Goal: Obtain resource: Obtain resource

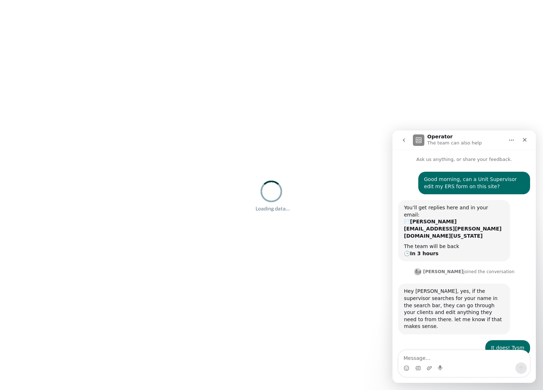
scroll to position [14, 0]
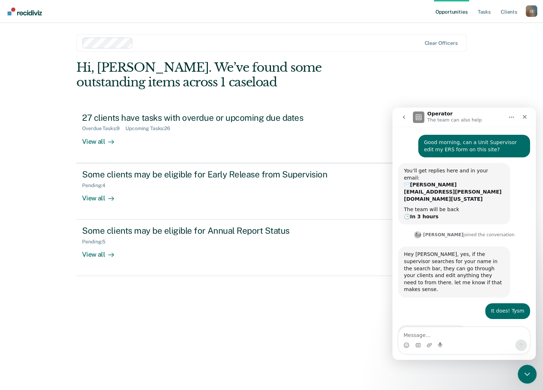
click at [528, 370] on icon "Close Intercom Messenger" at bounding box center [526, 373] width 9 height 9
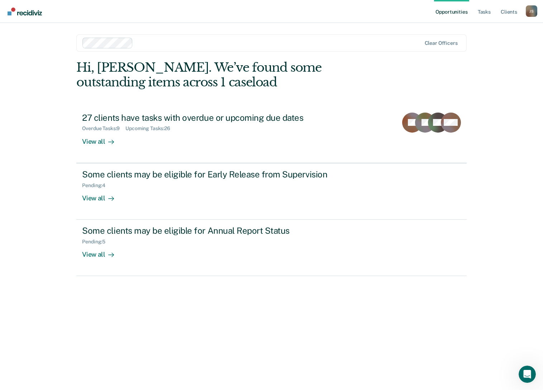
scroll to position [14, 0]
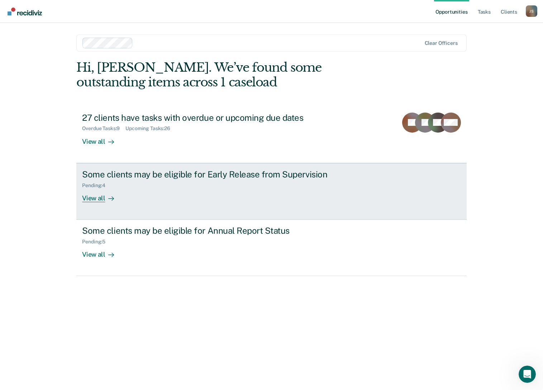
click at [157, 171] on div "Some clients may be eligible for Early Release from Supervision" at bounding box center [208, 174] width 252 height 10
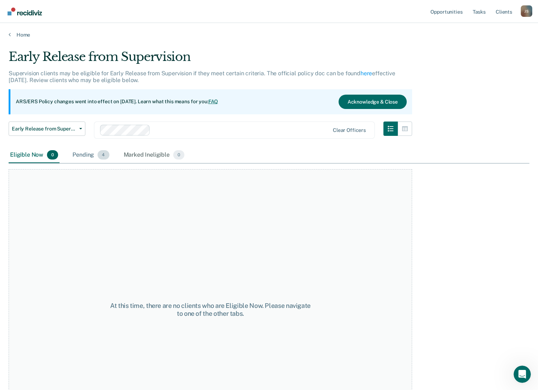
click at [90, 152] on div "Pending 4" at bounding box center [90, 155] width 39 height 16
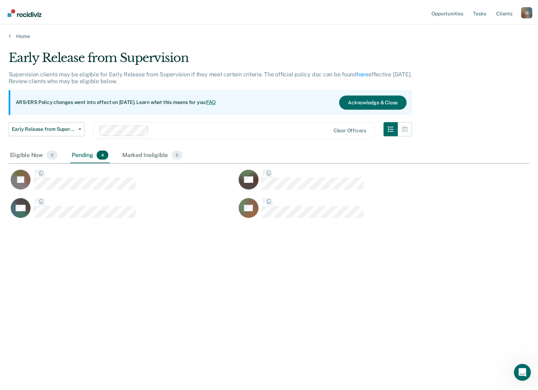
scroll to position [281, 520]
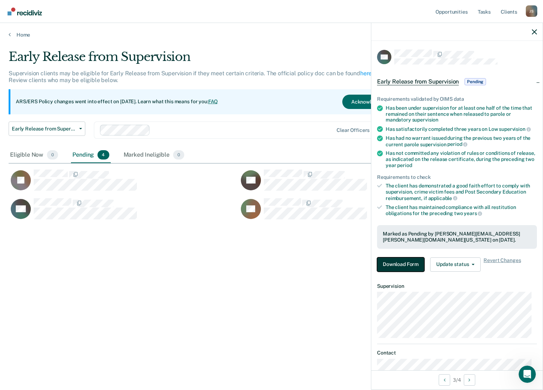
click at [409, 261] on button "Download Form" at bounding box center [400, 264] width 47 height 14
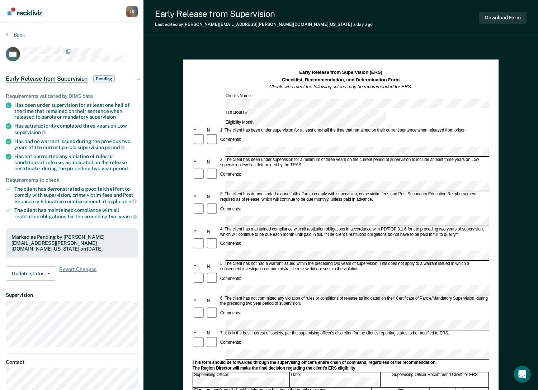
click at [223, 317] on form "Early Release from Supervision (ERS) Checklist, Recommendation, and Determinati…" at bounding box center [340, 325] width 296 height 512
click at [189, 283] on div "Early Release from Supervision (ERS) Checklist, Recommendation, and Determinati…" at bounding box center [340, 264] width 315 height 411
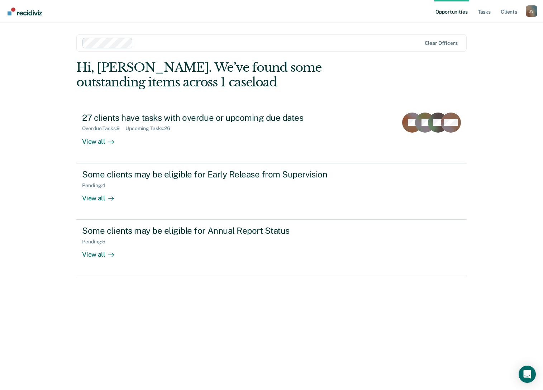
click at [34, 170] on div "Opportunities Tasks Client s [PERSON_NAME] [PERSON_NAME] Profile How it works L…" at bounding box center [271, 195] width 543 height 390
click at [297, 13] on nav "Opportunities Tasks Client s [PERSON_NAME] [PERSON_NAME] Profile How it works L…" at bounding box center [271, 11] width 543 height 23
click at [180, 80] on div "Hi, [PERSON_NAME]. We’ve found some outstanding items across 1 caseload" at bounding box center [232, 74] width 312 height 29
click at [213, 85] on div "Hi, [PERSON_NAME]. We’ve found some outstanding items across 1 caseload" at bounding box center [232, 74] width 312 height 29
click at [266, 304] on div "Hi, Janeth. We’ve found some outstanding items across 1 caseload 27 clients hav…" at bounding box center [271, 215] width 390 height 310
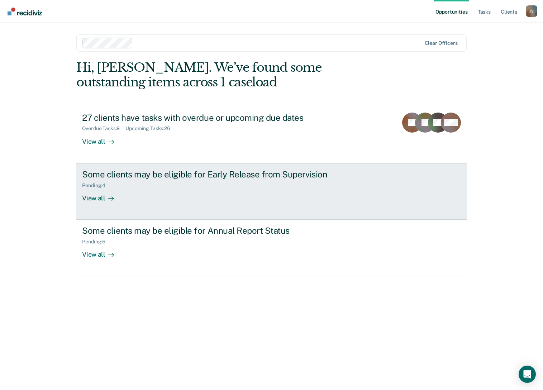
click at [216, 173] on div "Some clients may be eligible for Early Release from Supervision" at bounding box center [208, 174] width 252 height 10
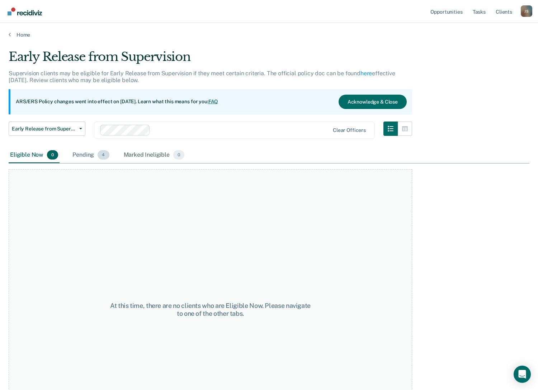
click at [87, 157] on div "Pending 4" at bounding box center [90, 155] width 39 height 16
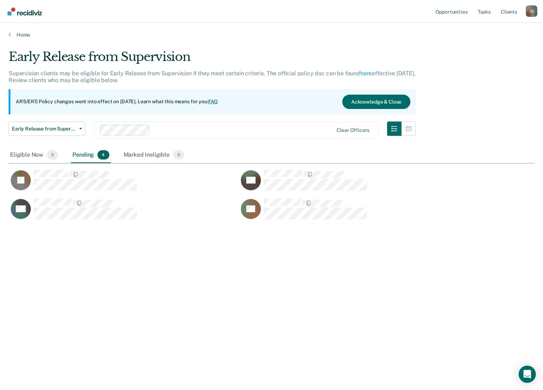
scroll to position [281, 520]
click at [407, 130] on icon "button" at bounding box center [409, 129] width 6 height 6
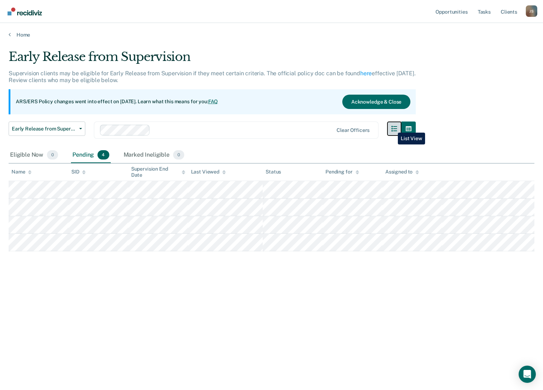
click at [392, 127] on icon "button" at bounding box center [394, 129] width 6 height 6
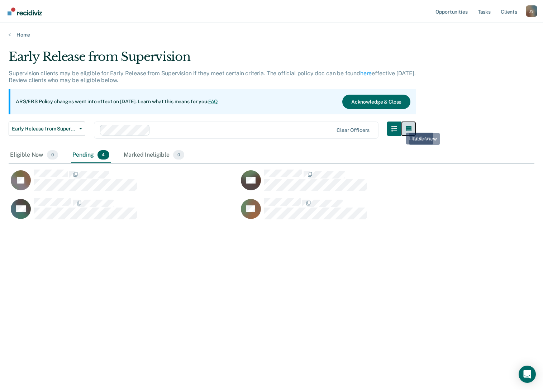
click at [408, 129] on icon "button" at bounding box center [409, 128] width 6 height 5
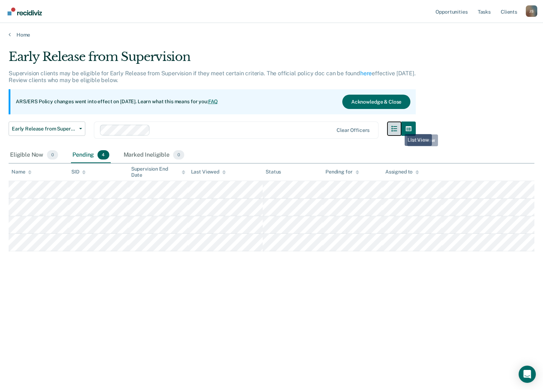
click at [398, 129] on button "button" at bounding box center [394, 129] width 14 height 14
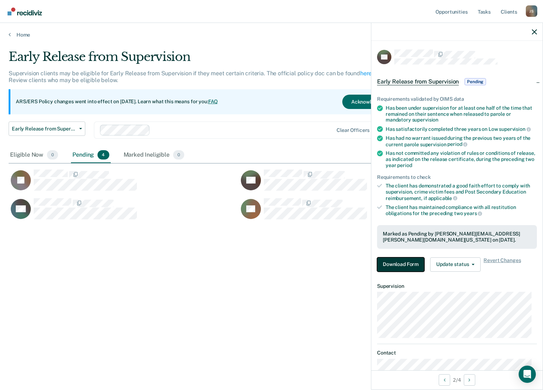
click at [406, 266] on button "Download Form" at bounding box center [400, 264] width 47 height 14
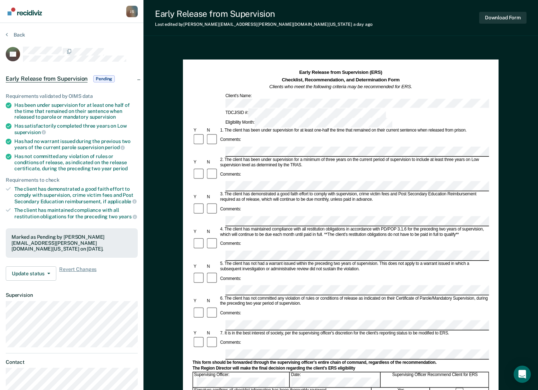
click at [489, 273] on div "Early Release from Supervision (ERS) Checklist, Recommendation, and Determinati…" at bounding box center [340, 264] width 315 height 411
click at [14, 33] on button "Back" at bounding box center [15, 35] width 19 height 6
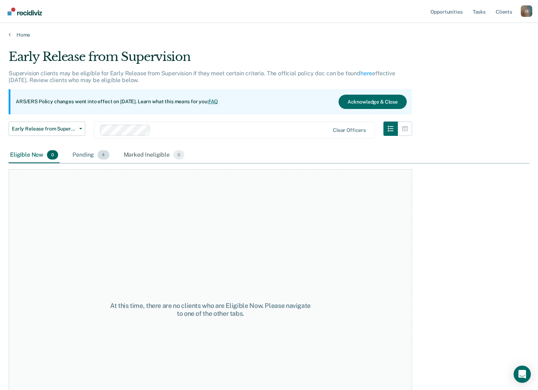
click at [86, 154] on div "Pending 4" at bounding box center [90, 155] width 39 height 16
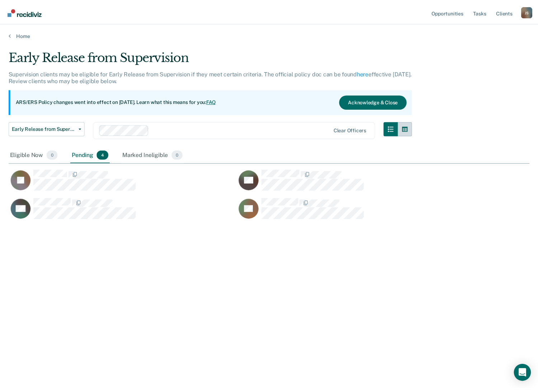
scroll to position [281, 520]
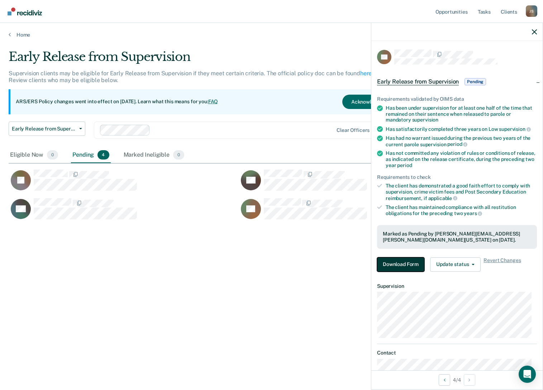
click at [410, 261] on button "Download Form" at bounding box center [400, 264] width 47 height 14
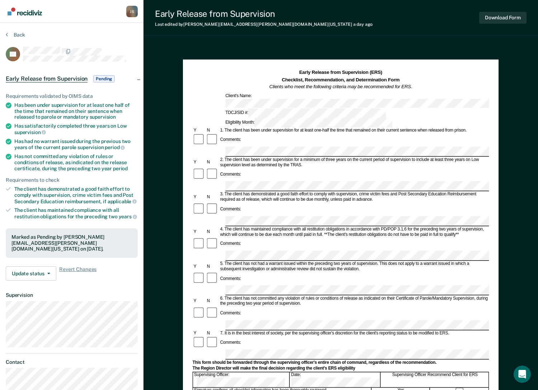
click at [233, 137] on form "Early Release from Supervision (ERS) Checklist, Recommendation, and Determinati…" at bounding box center [340, 325] width 296 height 512
click at [487, 157] on div "2. The client has been under supervision for a minimum of three years on the cu…" at bounding box center [354, 162] width 270 height 11
click at [216, 131] on form "Early Release from Supervision (ERS) Checklist, Recommendation, and Determinati…" at bounding box center [340, 325] width 296 height 512
